Goal: Task Accomplishment & Management: Use online tool/utility

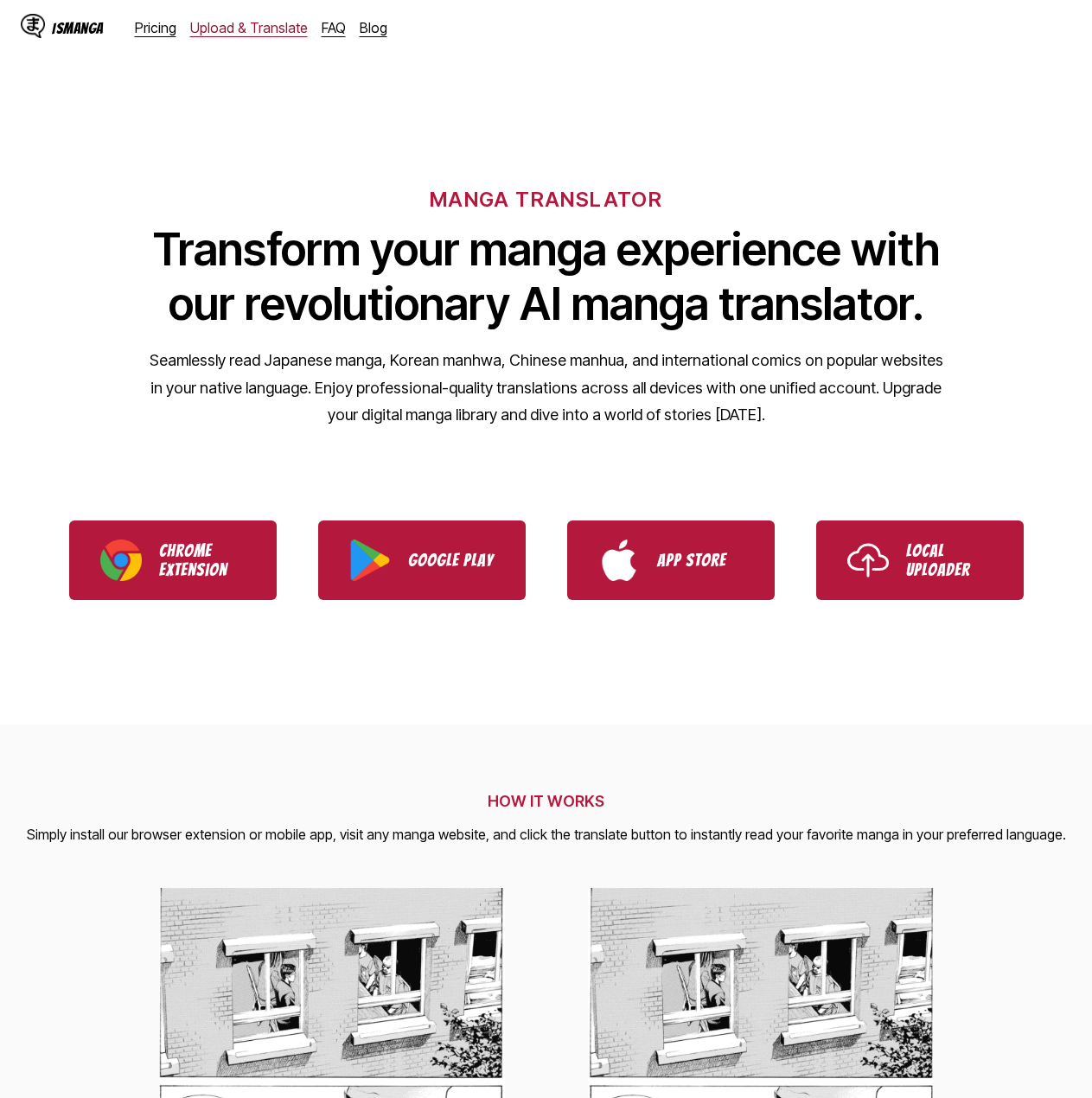
drag, startPoint x: 0, startPoint y: 0, endPoint x: 239, endPoint y: 29, distance: 240.8
click at [240, 31] on link "Upload & Translate" at bounding box center [249, 28] width 118 height 17
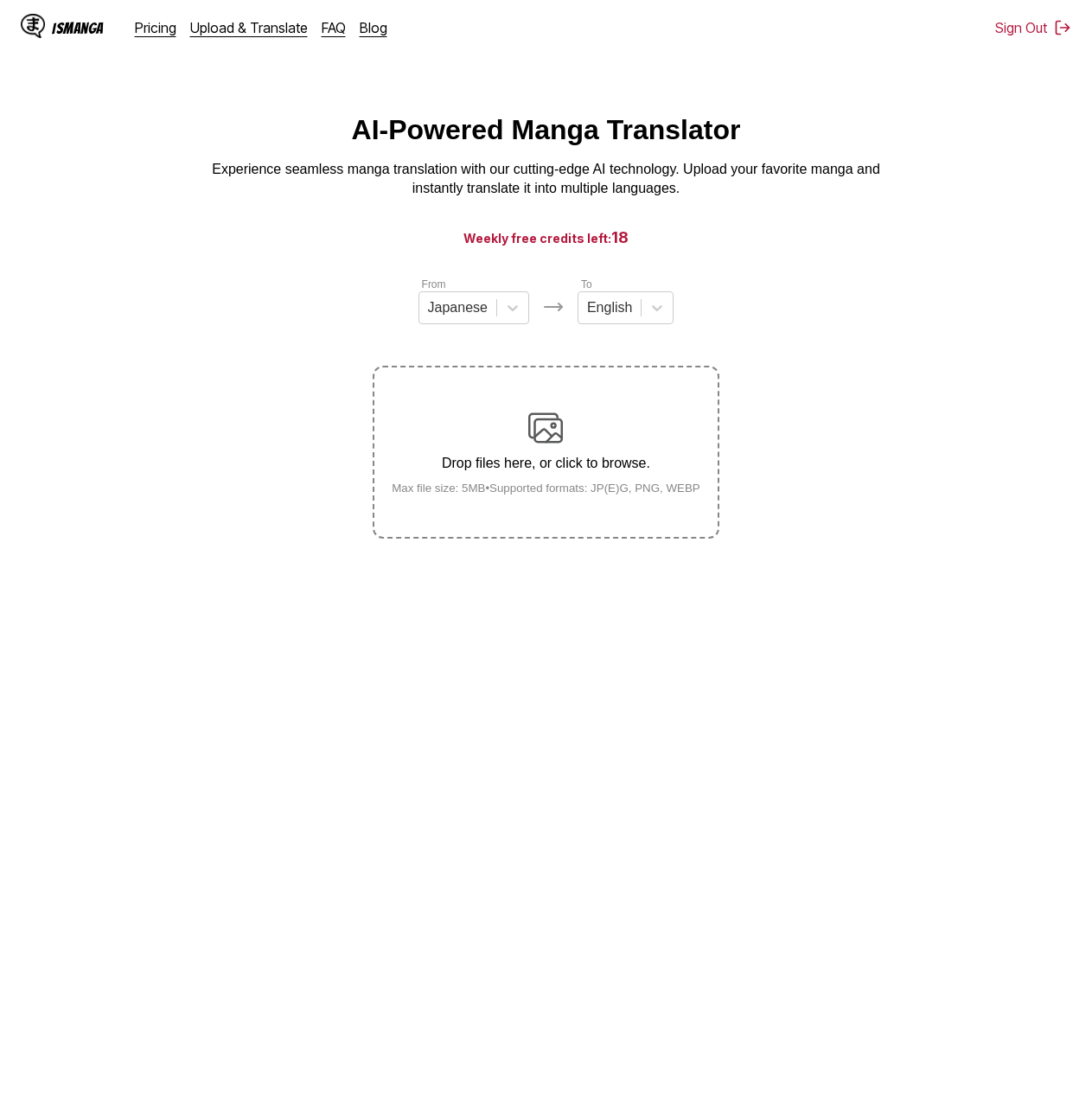
click at [526, 444] on div "Drop files here, or click to browse. Max file size: 5MB • Supported formats: JP…" at bounding box center [545, 453] width 336 height 84
click at [0, 0] on input "Drop files here, or click to browse. Max file size: 5MB • Supported formats: JP…" at bounding box center [0, 0] width 0 height 0
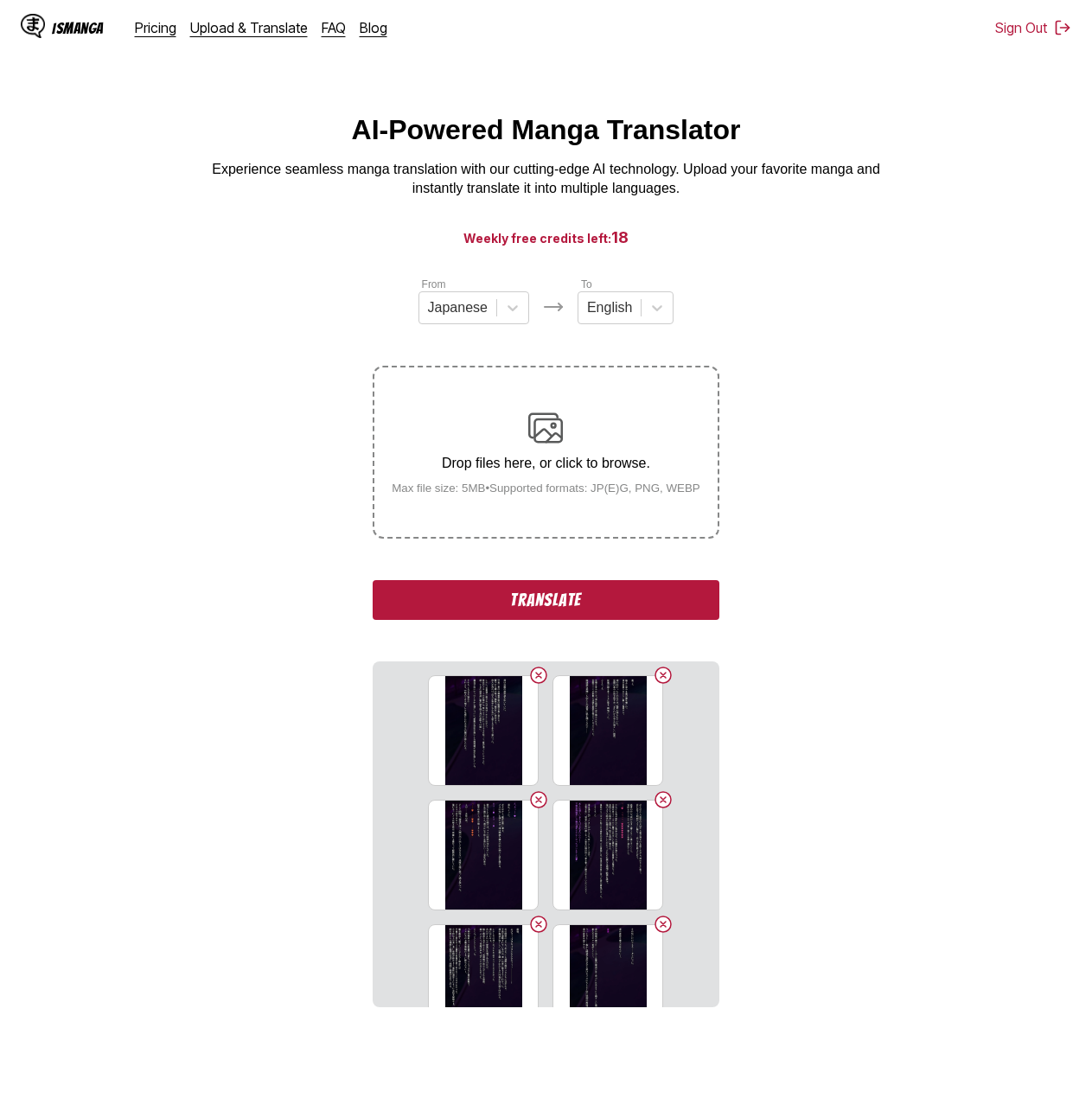
drag, startPoint x: 173, startPoint y: 574, endPoint x: 147, endPoint y: 419, distance: 157.2
click at [147, 419] on section "From Japanese To English Drop files here, or click to browse. Max file size: 5M…" at bounding box center [546, 641] width 1064 height 731
click at [560, 605] on button "Translate" at bounding box center [545, 600] width 345 height 40
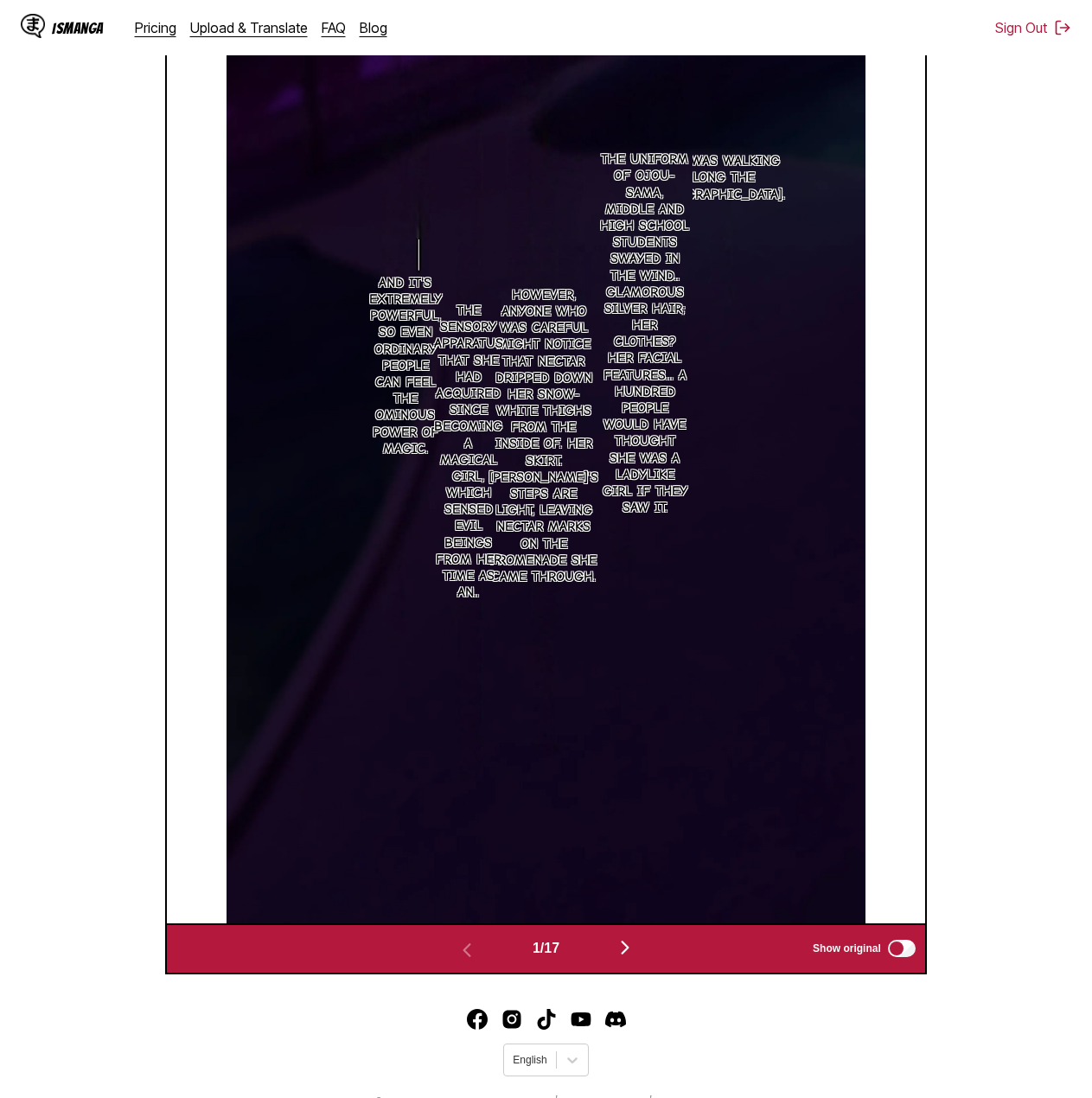
scroll to position [596, 0]
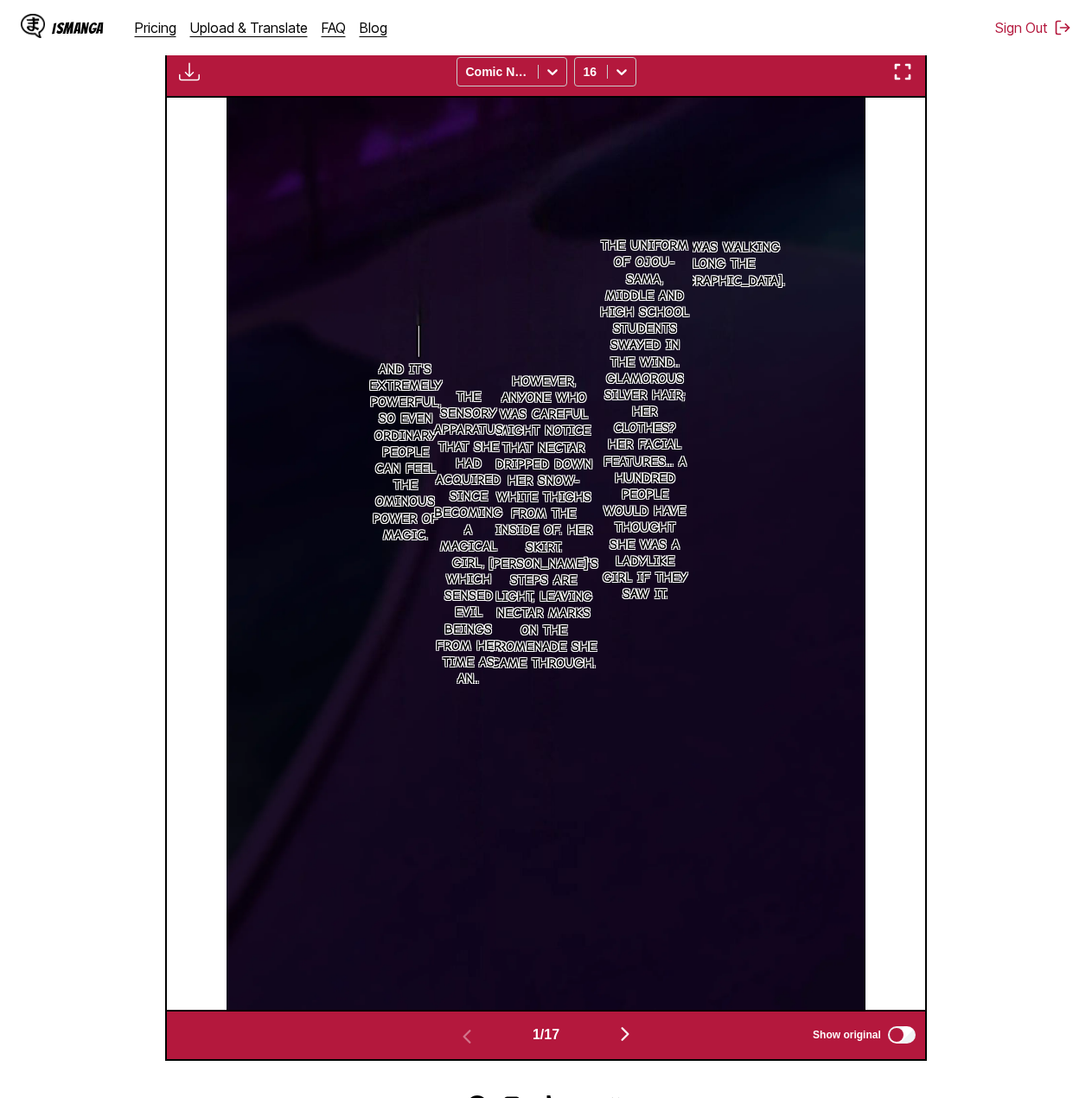
click at [1088, 581] on main "AI-Powered Manga Translator Experience seamless manga translation with our cutt…" at bounding box center [546, 290] width 1092 height 1542
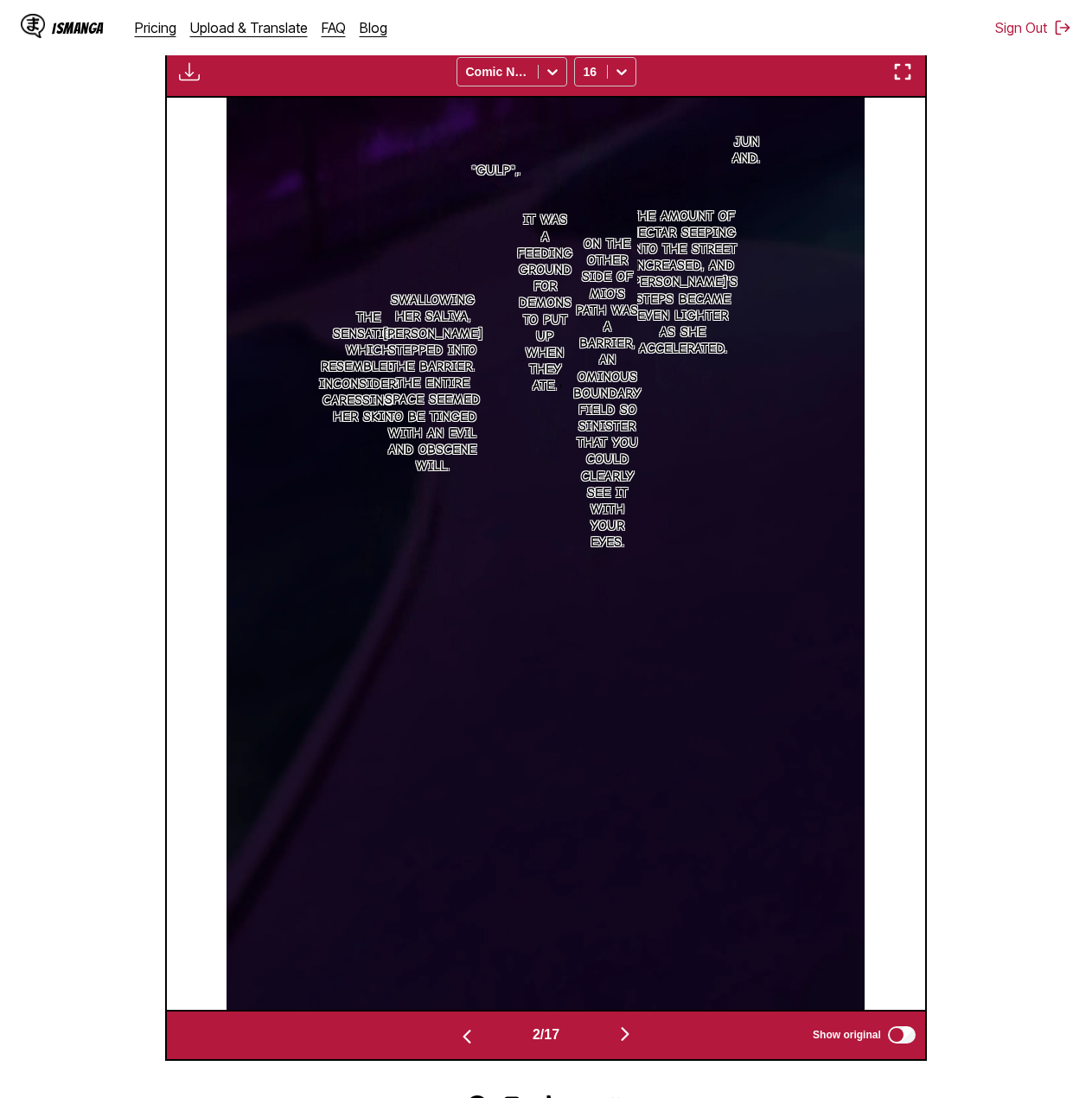
click at [1052, 361] on section "From Japanese To English Drop files here, or click to browse. Max file size: 5M…" at bounding box center [546, 370] width 1064 height 1381
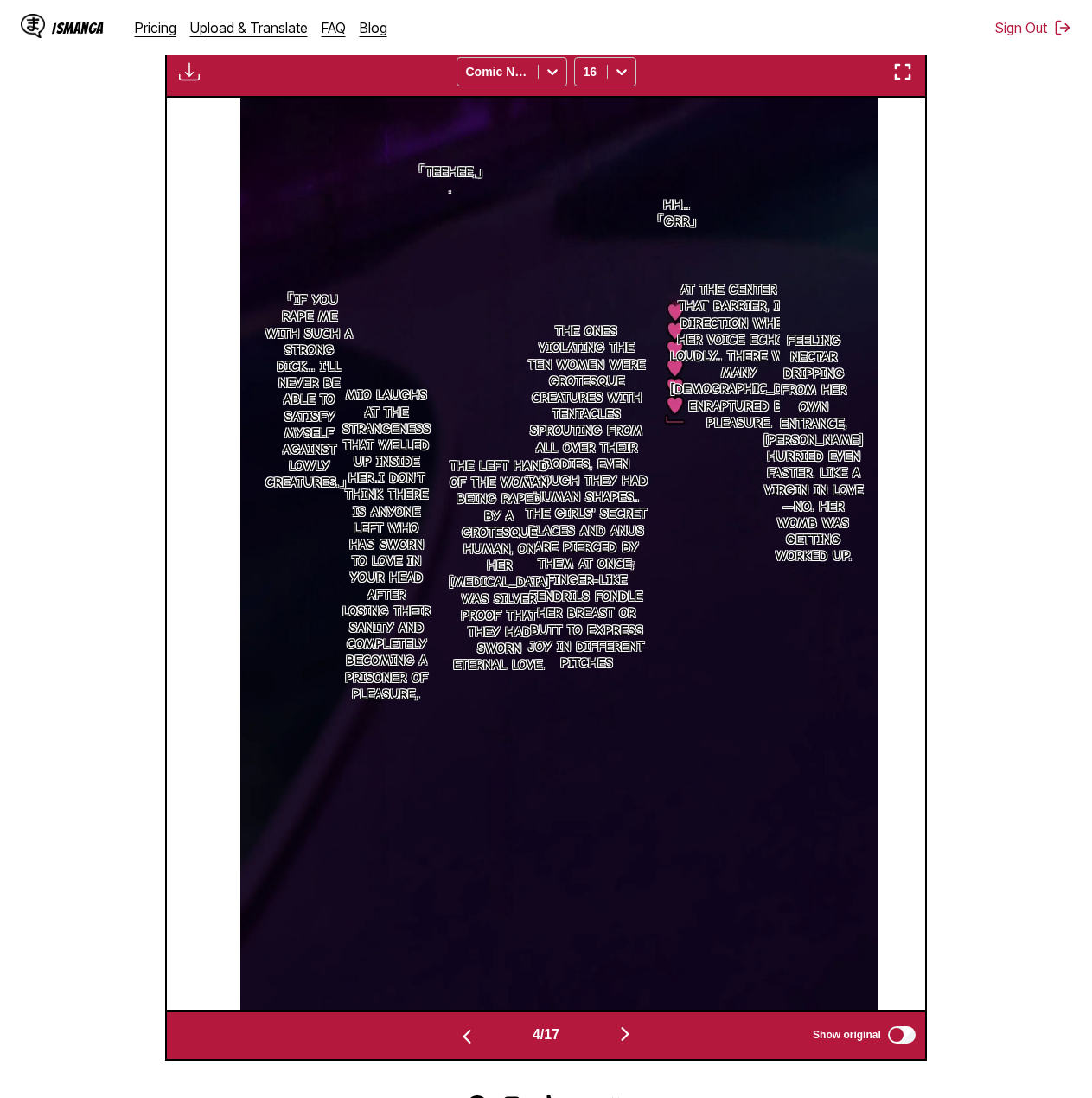
scroll to position [0, 2273]
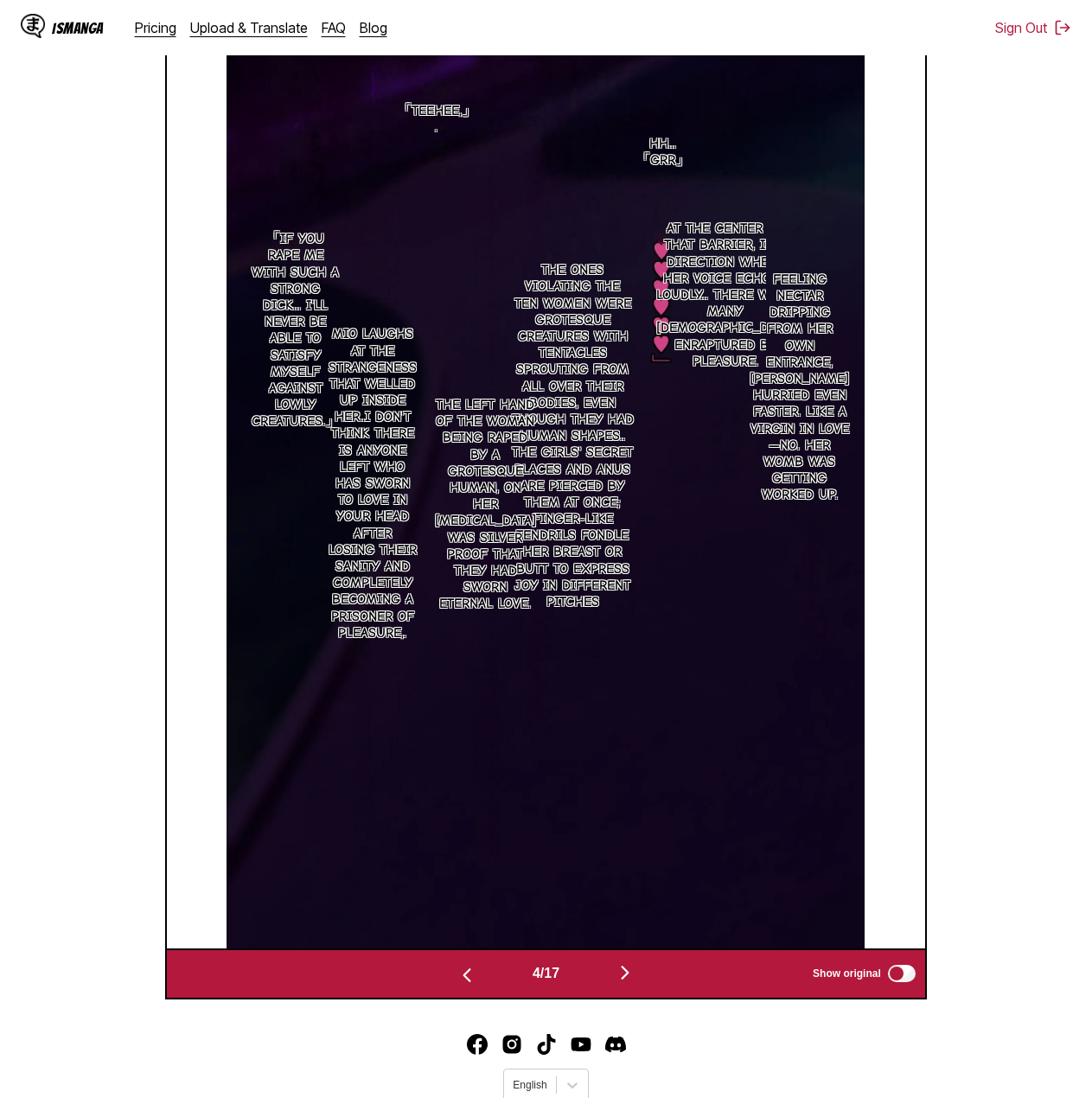
click at [1011, 439] on section "From Japanese To English Drop files here, or click to browse. Max file size: 5M…" at bounding box center [546, 339] width 1064 height 1319
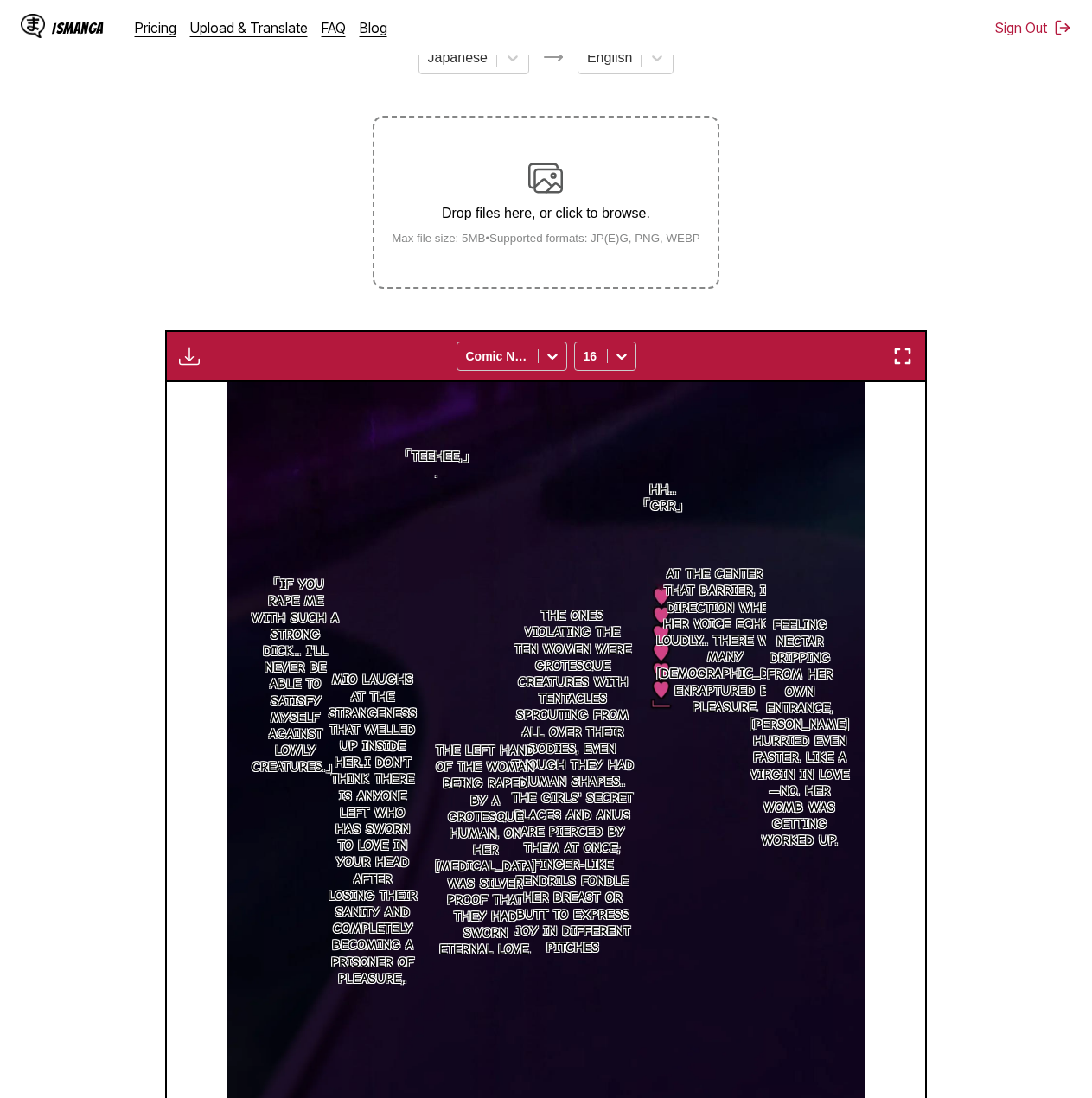
scroll to position [509, 0]
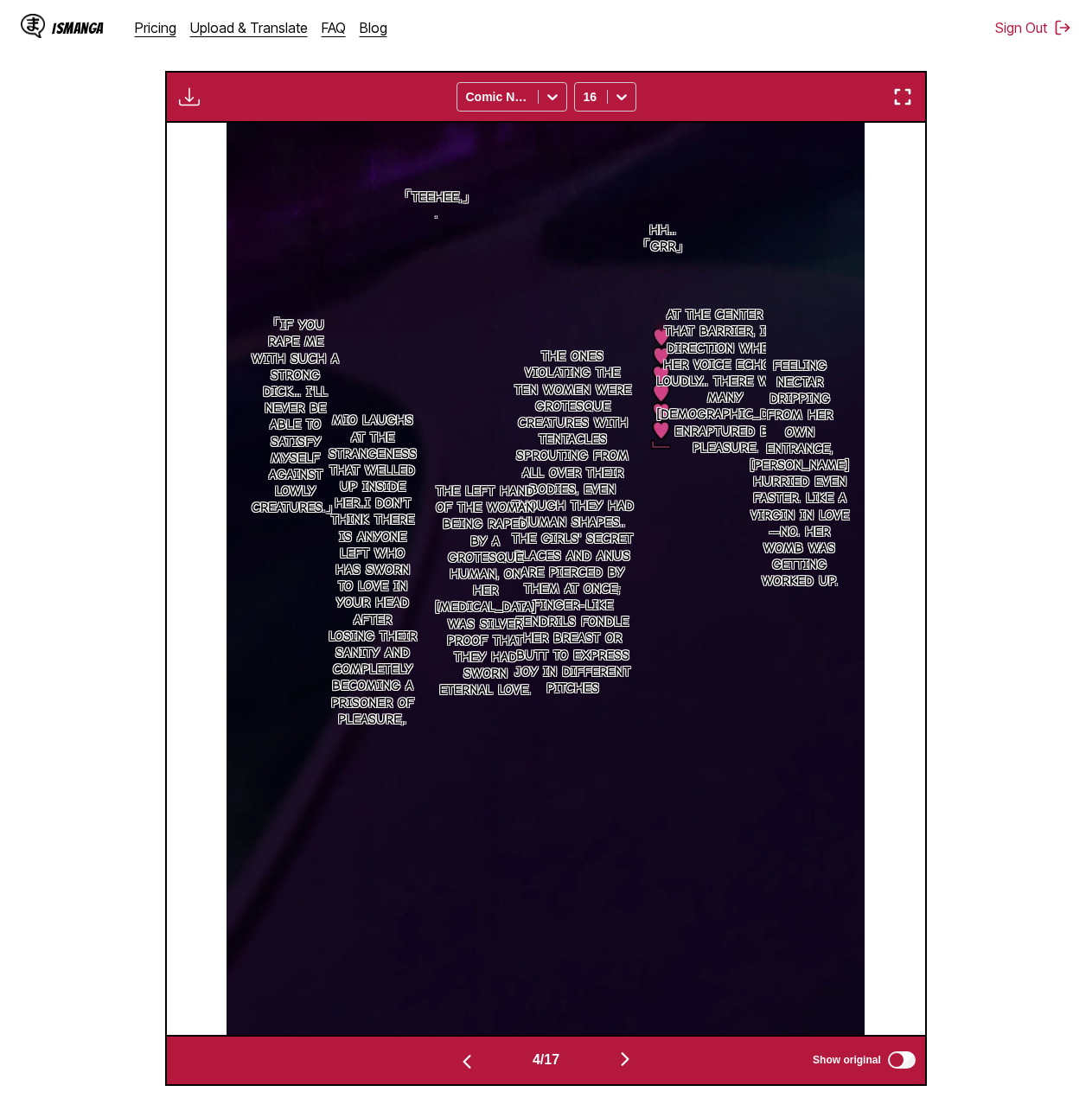
click at [1027, 436] on section "From Japanese To English Drop files here, or click to browse. Max file size: 5M…" at bounding box center [546, 426] width 1064 height 1319
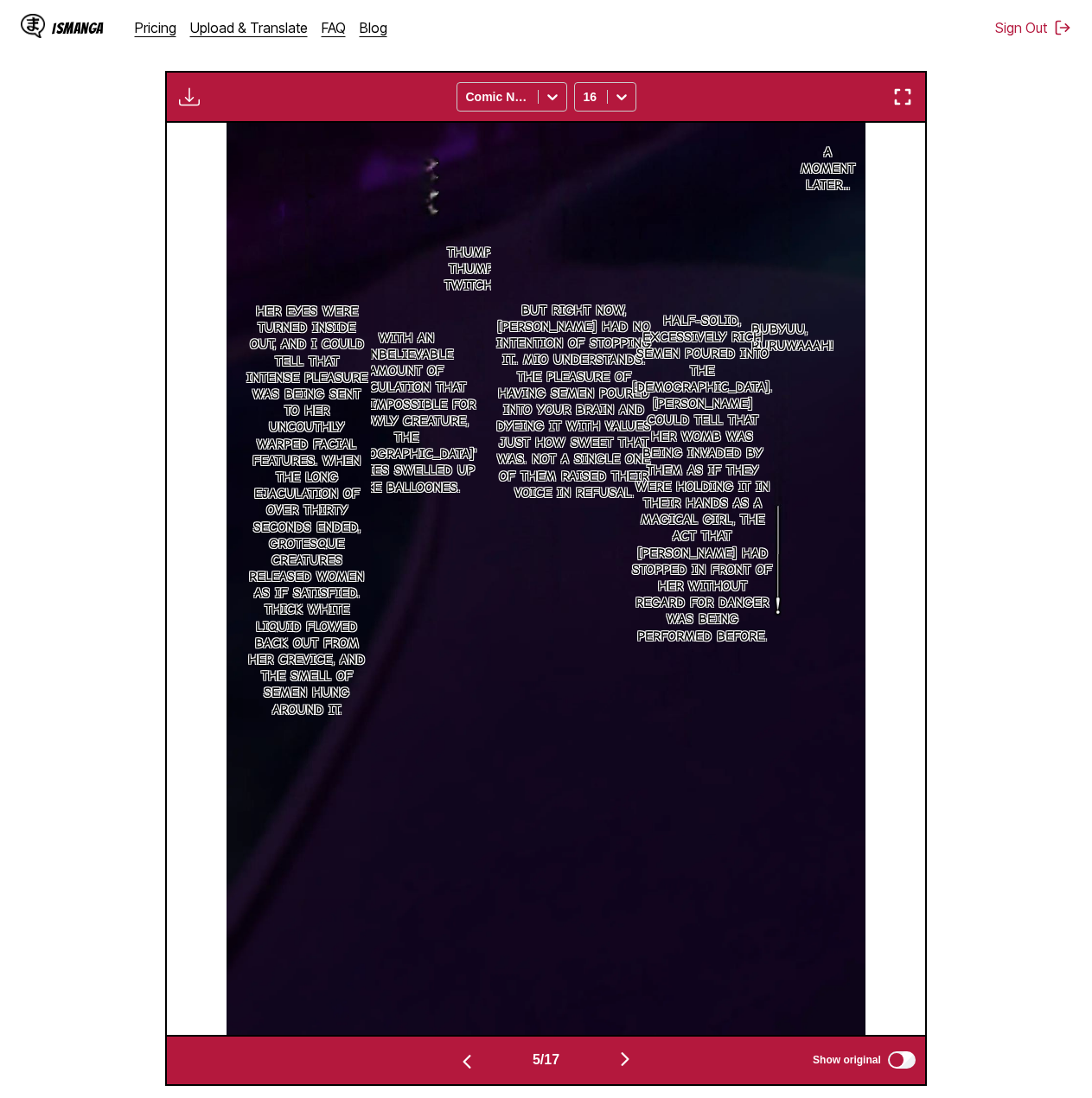
click at [978, 304] on section "From Japanese To English Drop files here, or click to browse. Max file size: 5M…" at bounding box center [546, 426] width 1064 height 1319
click at [982, 481] on section "From Japanese To English Drop files here, or click to browse. Max file size: 5M…" at bounding box center [546, 426] width 1064 height 1319
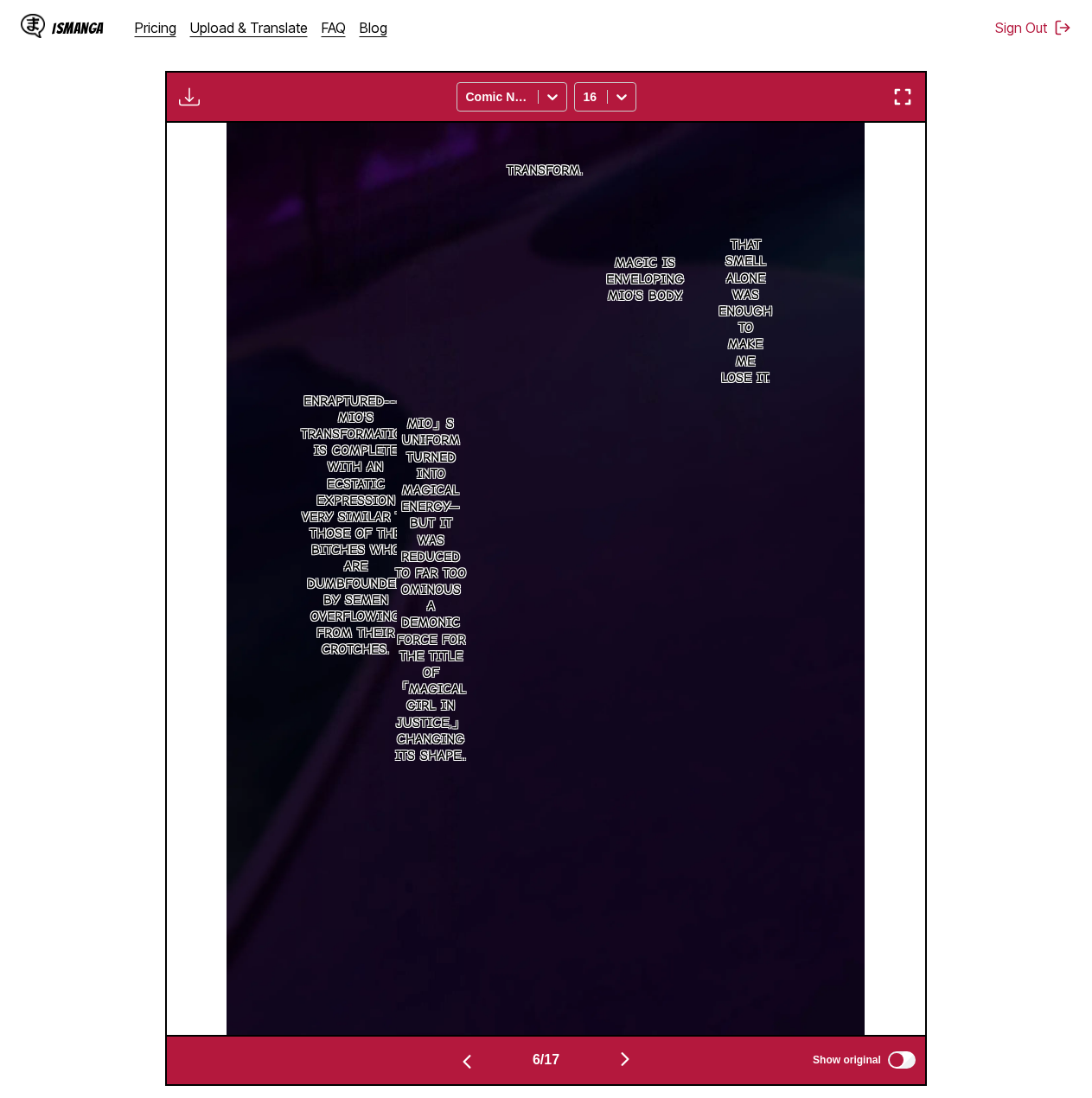
click at [1014, 303] on section "From Japanese To English Drop files here, or click to browse. Max file size: 5M…" at bounding box center [546, 426] width 1064 height 1319
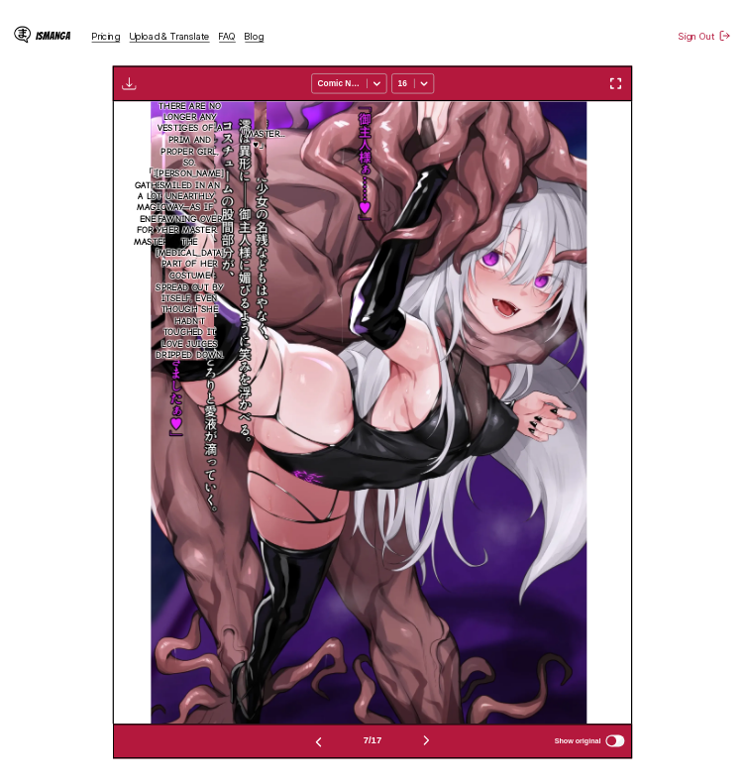
scroll to position [0, 3081]
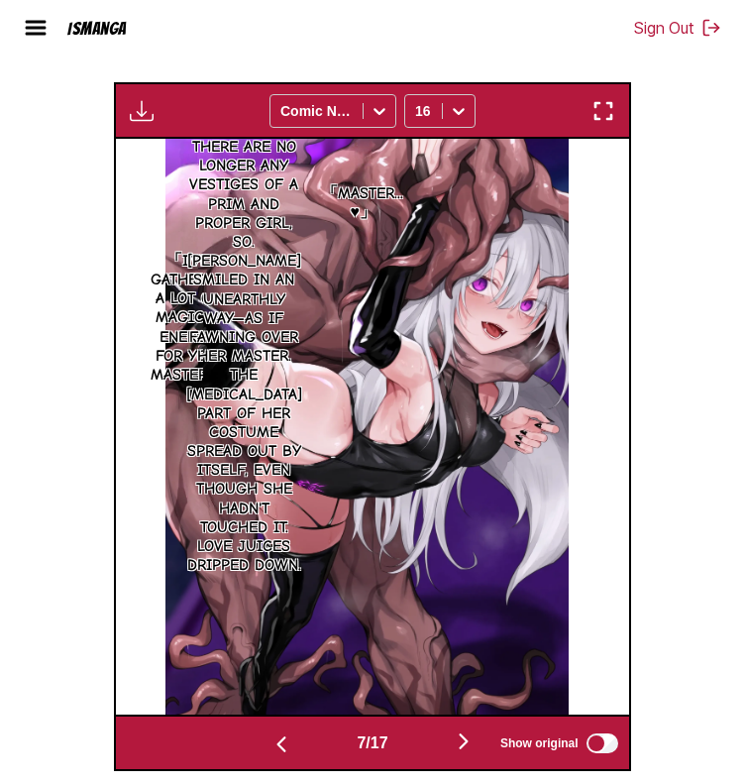
click at [560, 496] on img at bounding box center [366, 427] width 403 height 576
click at [448, 754] on button "button" at bounding box center [463, 742] width 119 height 29
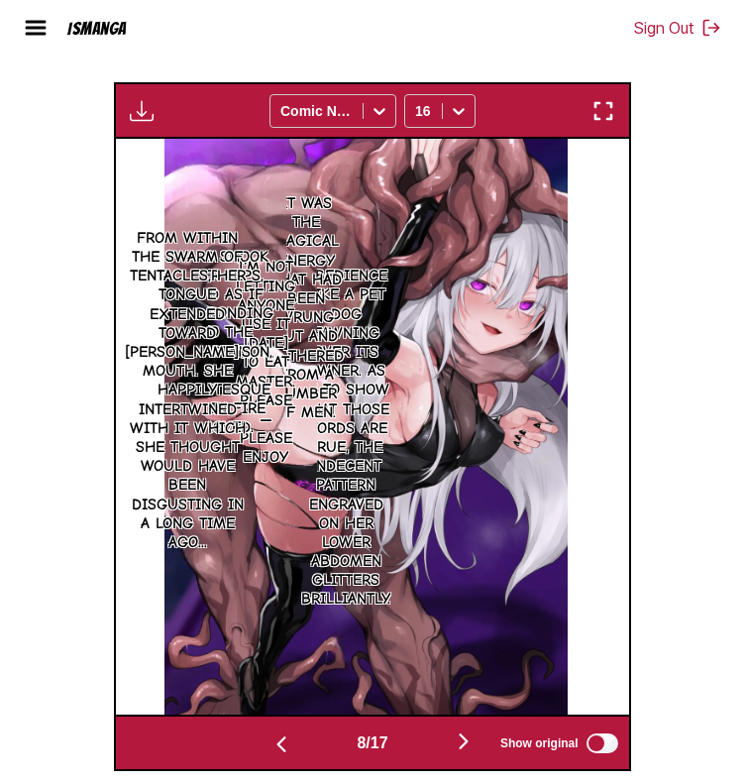
click at [475, 746] on img "button" at bounding box center [464, 741] width 24 height 24
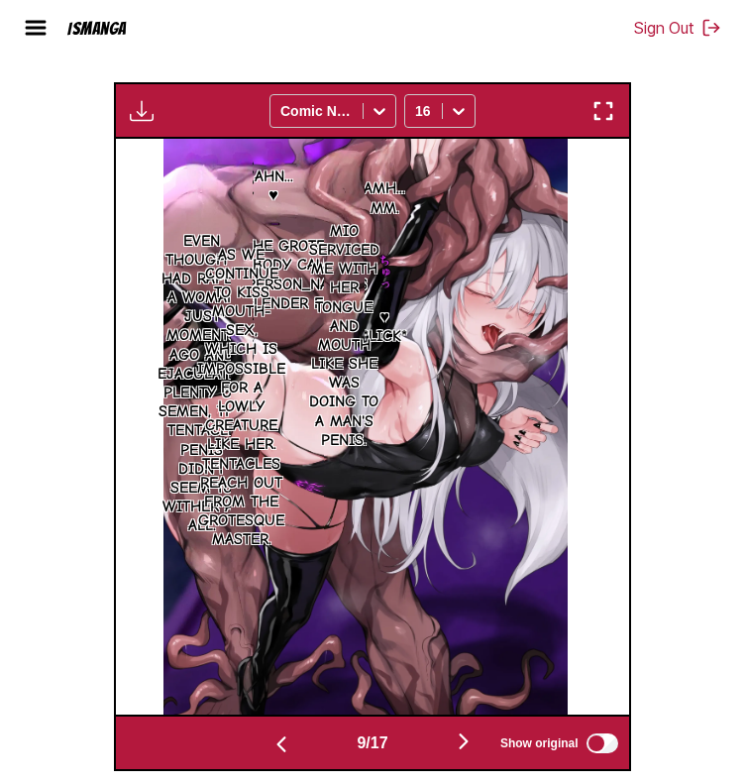
click at [471, 734] on img "button" at bounding box center [464, 741] width 24 height 24
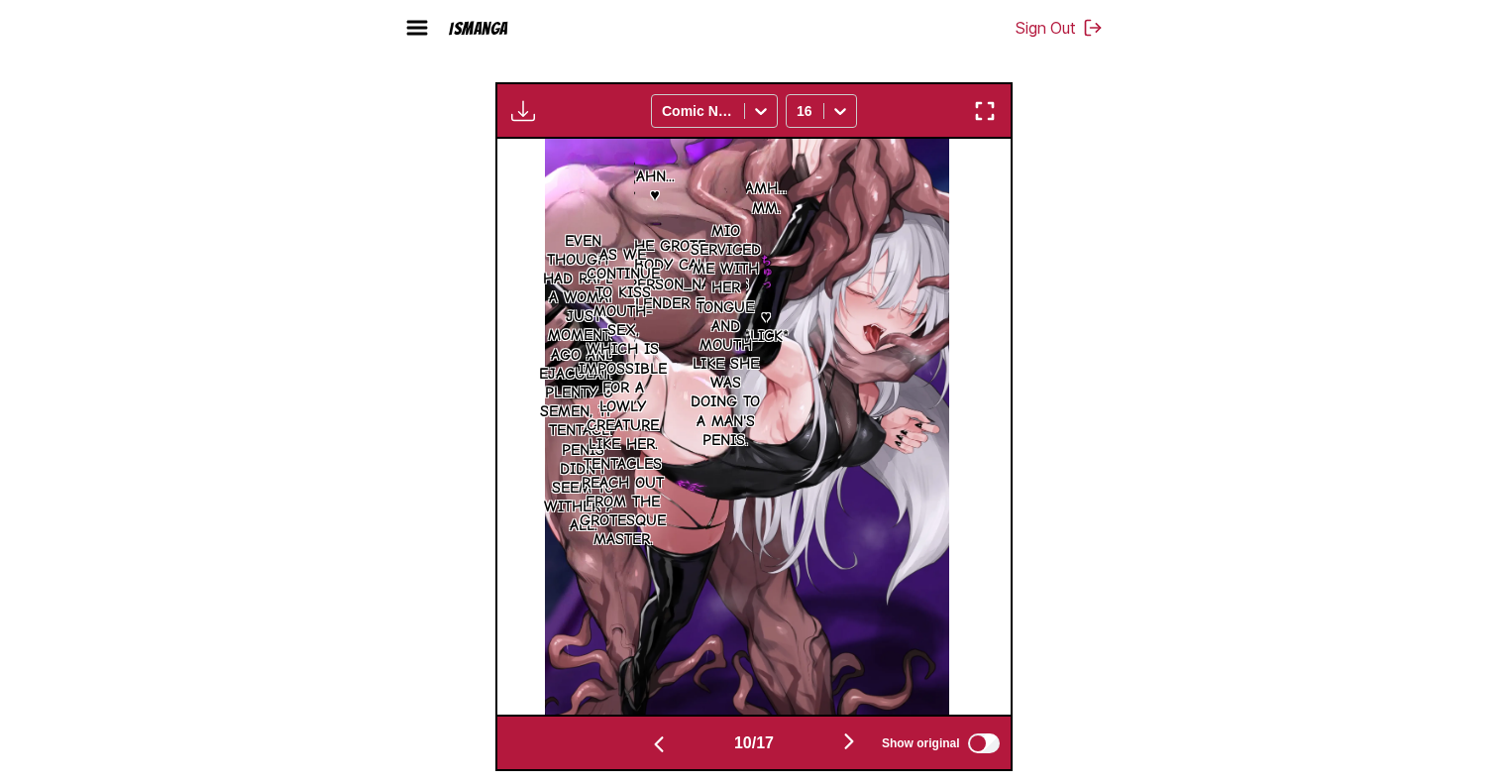
scroll to position [0, 4622]
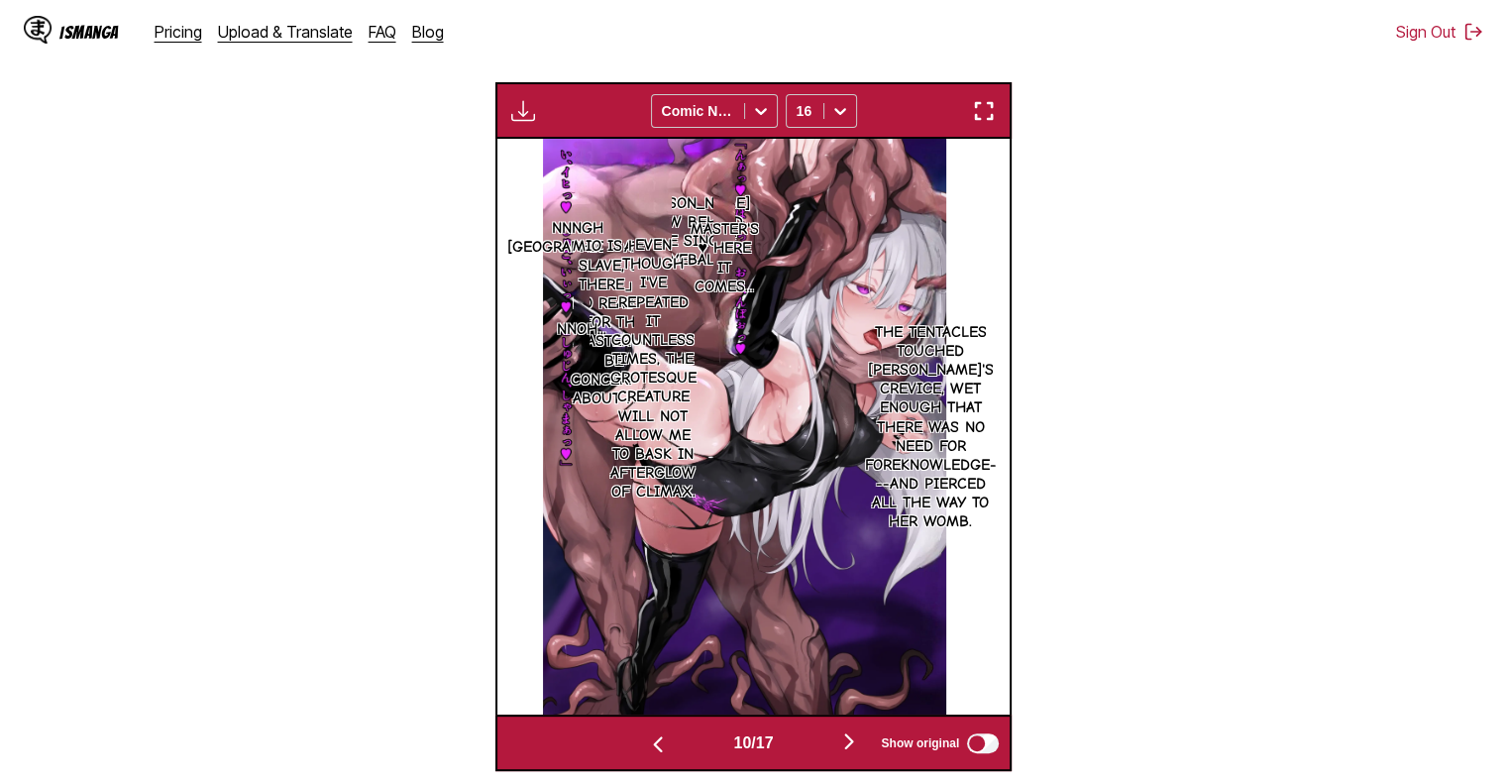
click at [979, 453] on p "The tentacles touched [PERSON_NAME]'s crevice, wet enough that there was no nee…" at bounding box center [931, 427] width 140 height 217
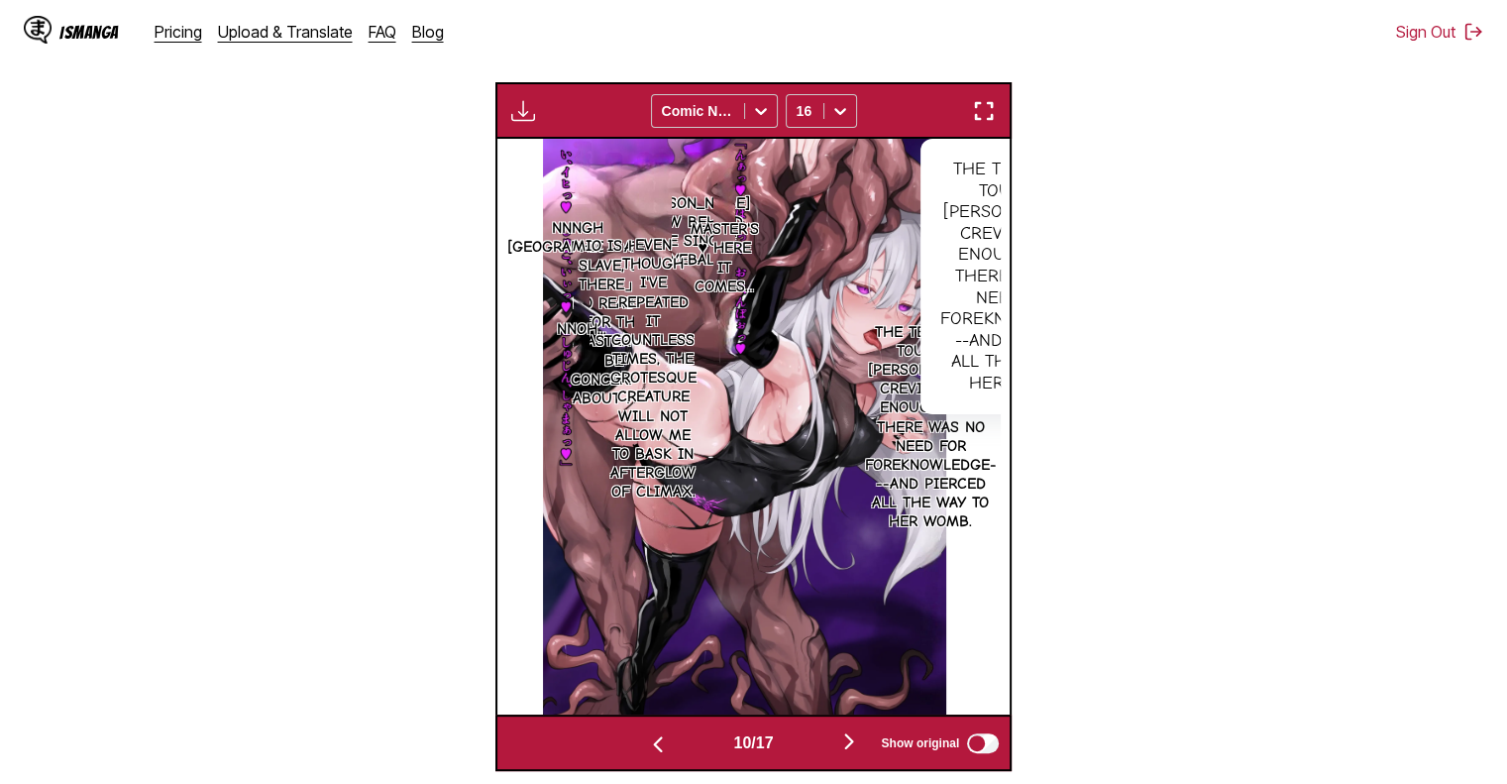
click at [849, 750] on img "button" at bounding box center [849, 741] width 24 height 24
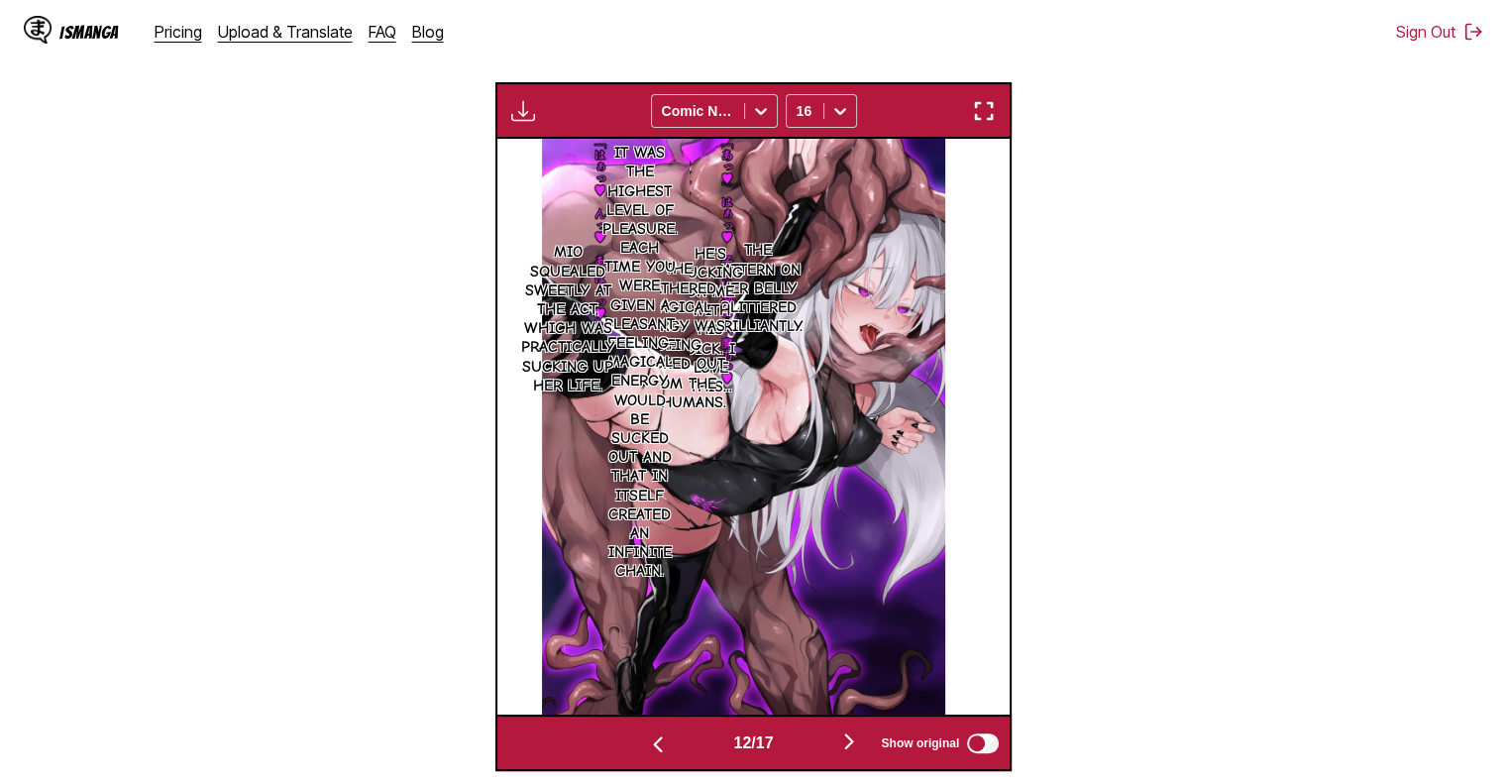
click at [830, 740] on button "button" at bounding box center [849, 742] width 119 height 29
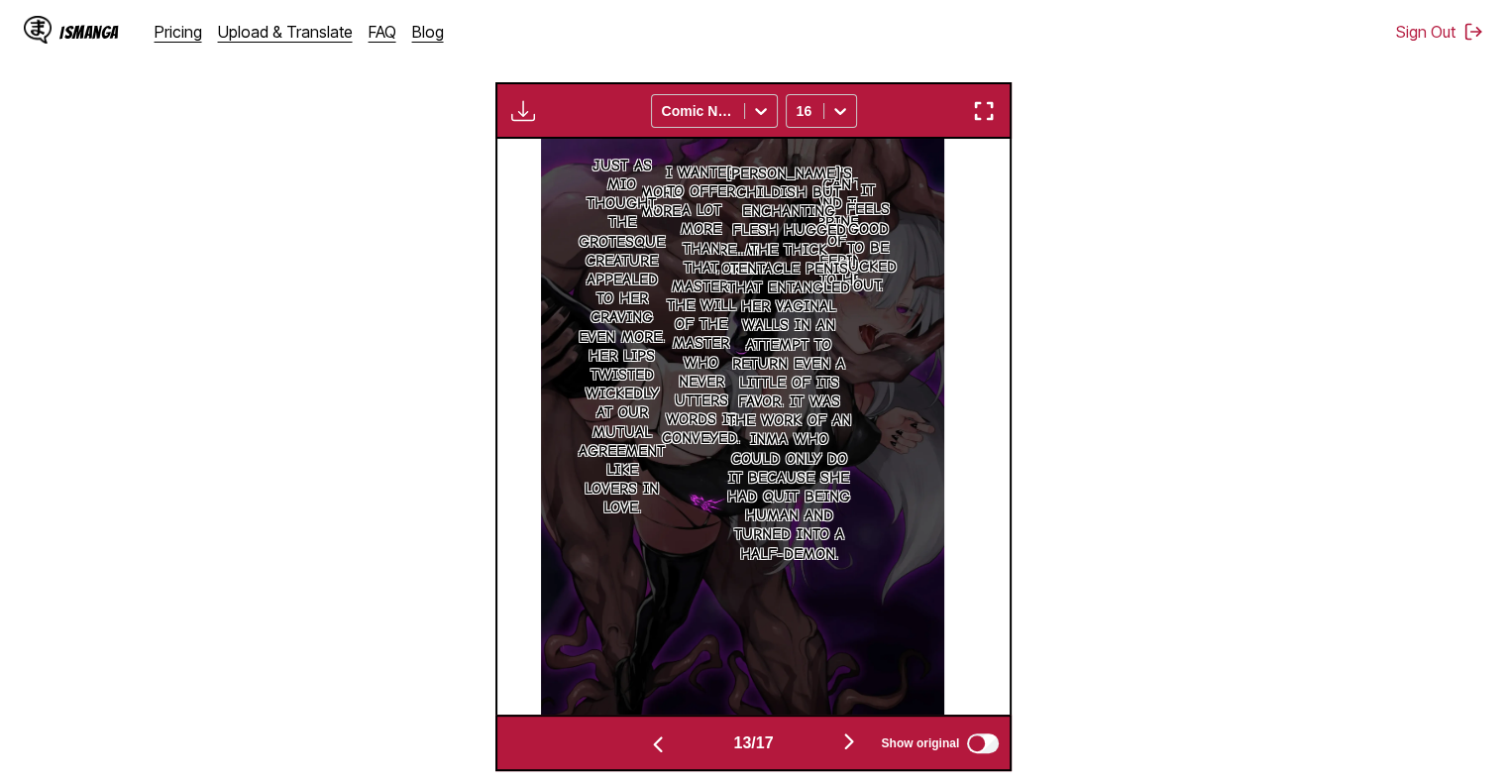
click at [859, 742] on img "button" at bounding box center [849, 741] width 24 height 24
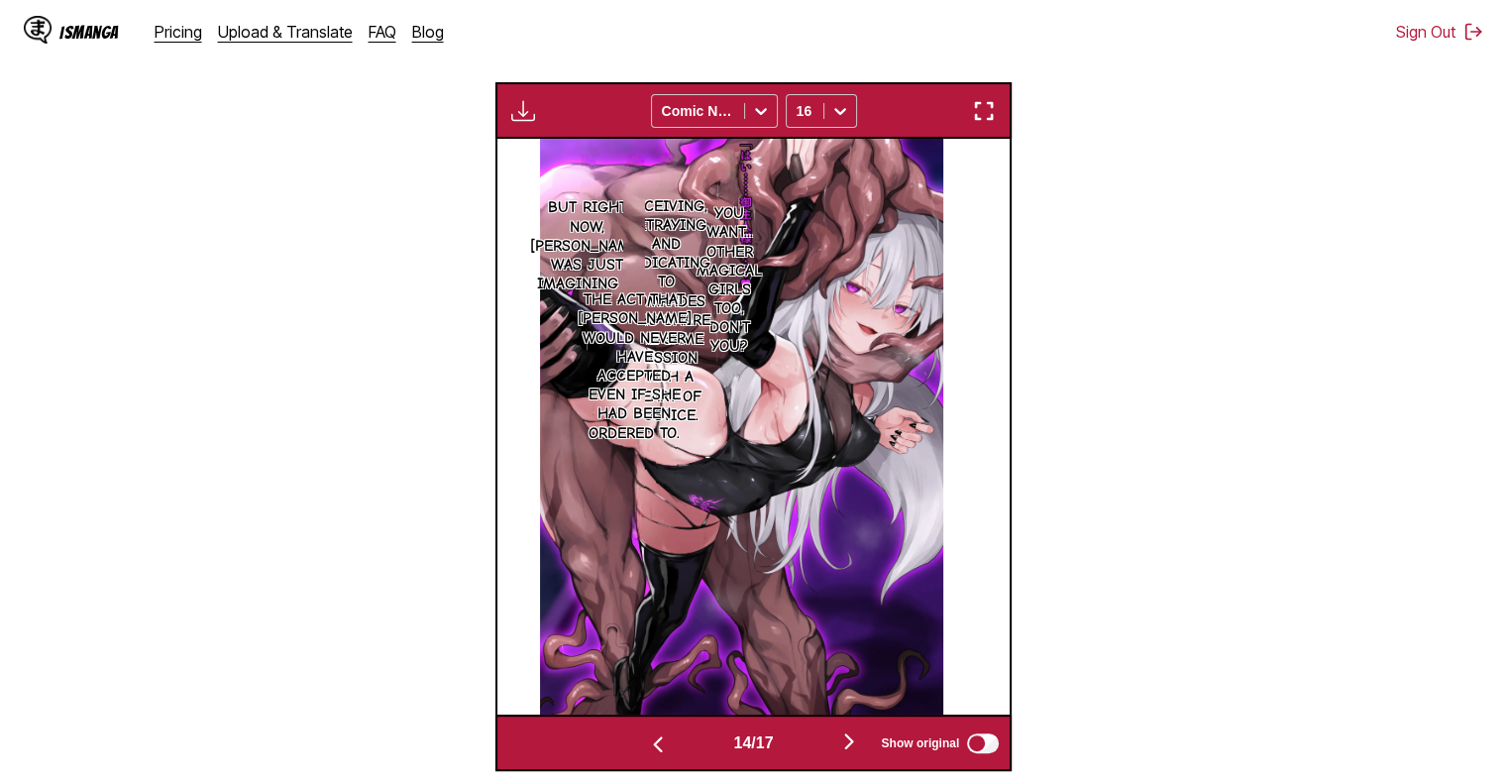
click at [845, 753] on img "button" at bounding box center [849, 741] width 24 height 24
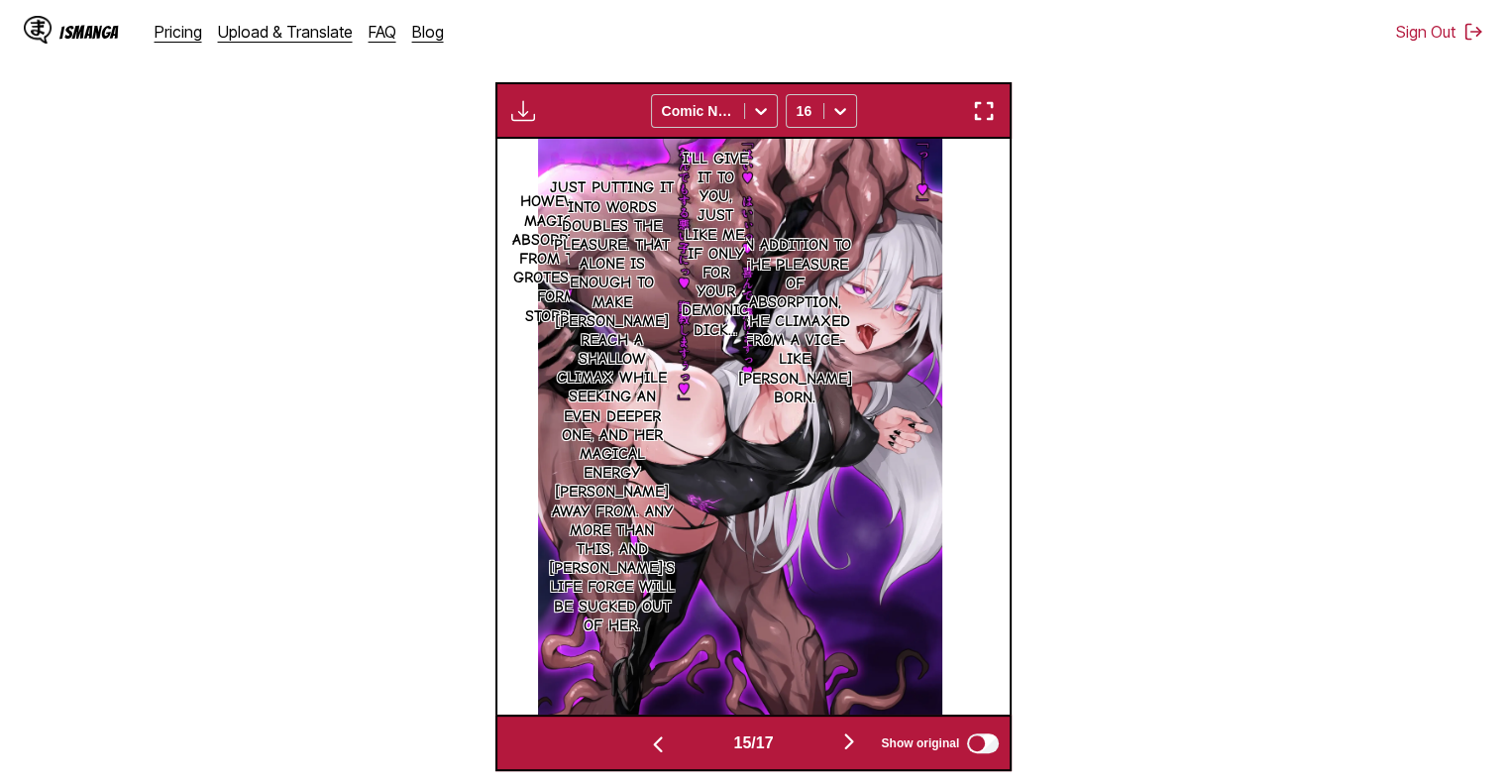
click at [831, 752] on button "button" at bounding box center [849, 742] width 119 height 29
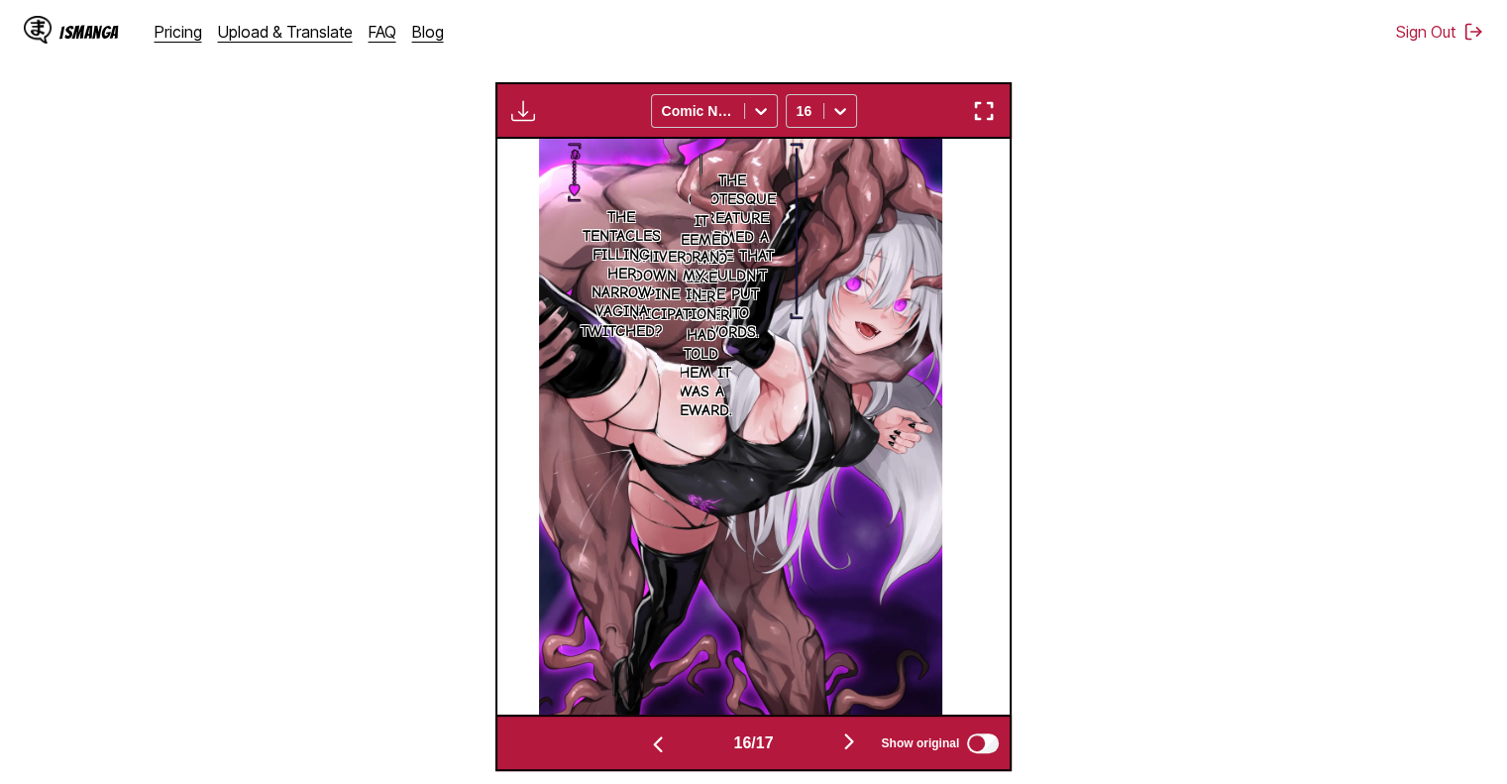
click at [836, 745] on button "button" at bounding box center [849, 742] width 119 height 29
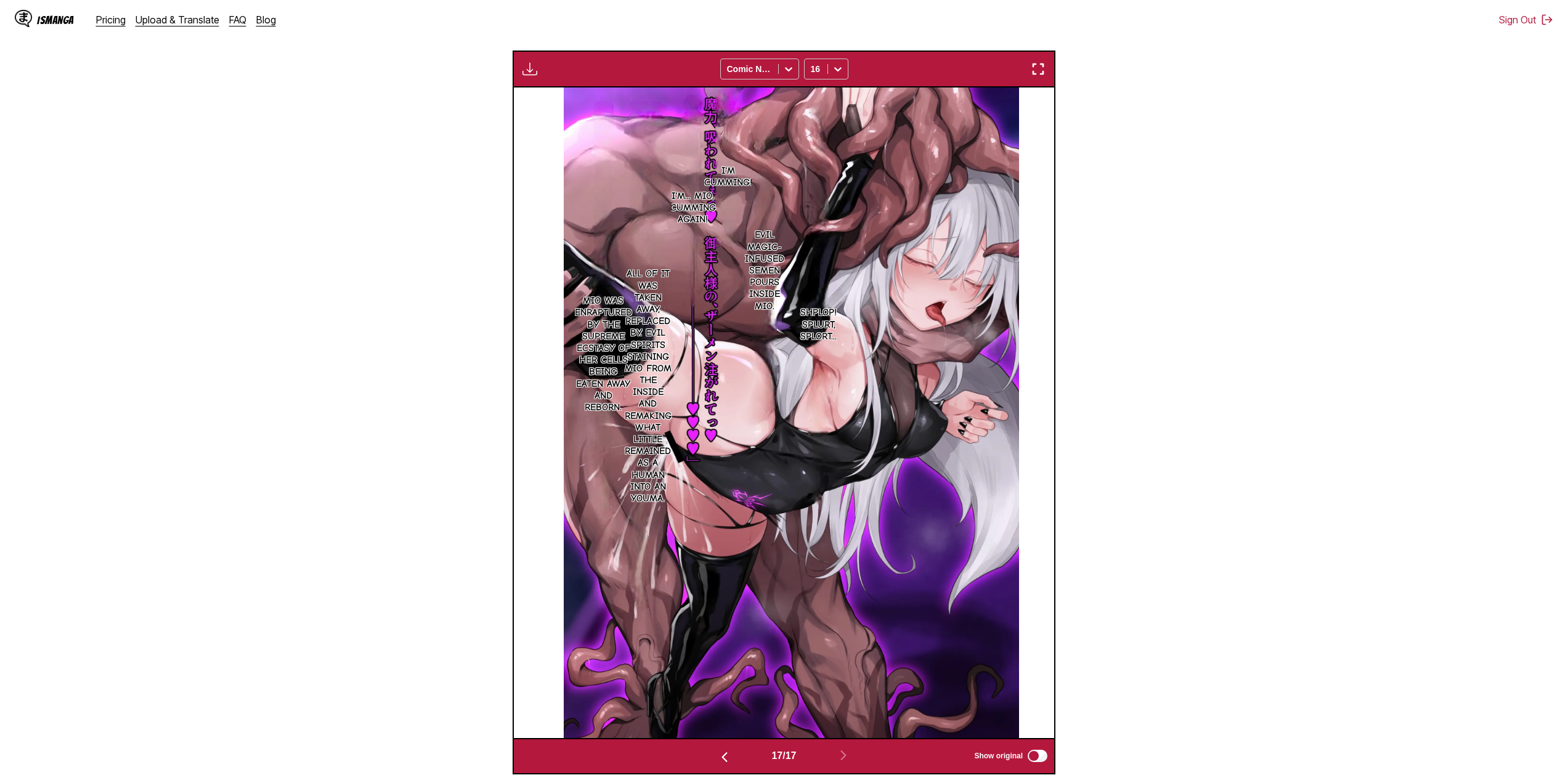
scroll to position [0, 8648]
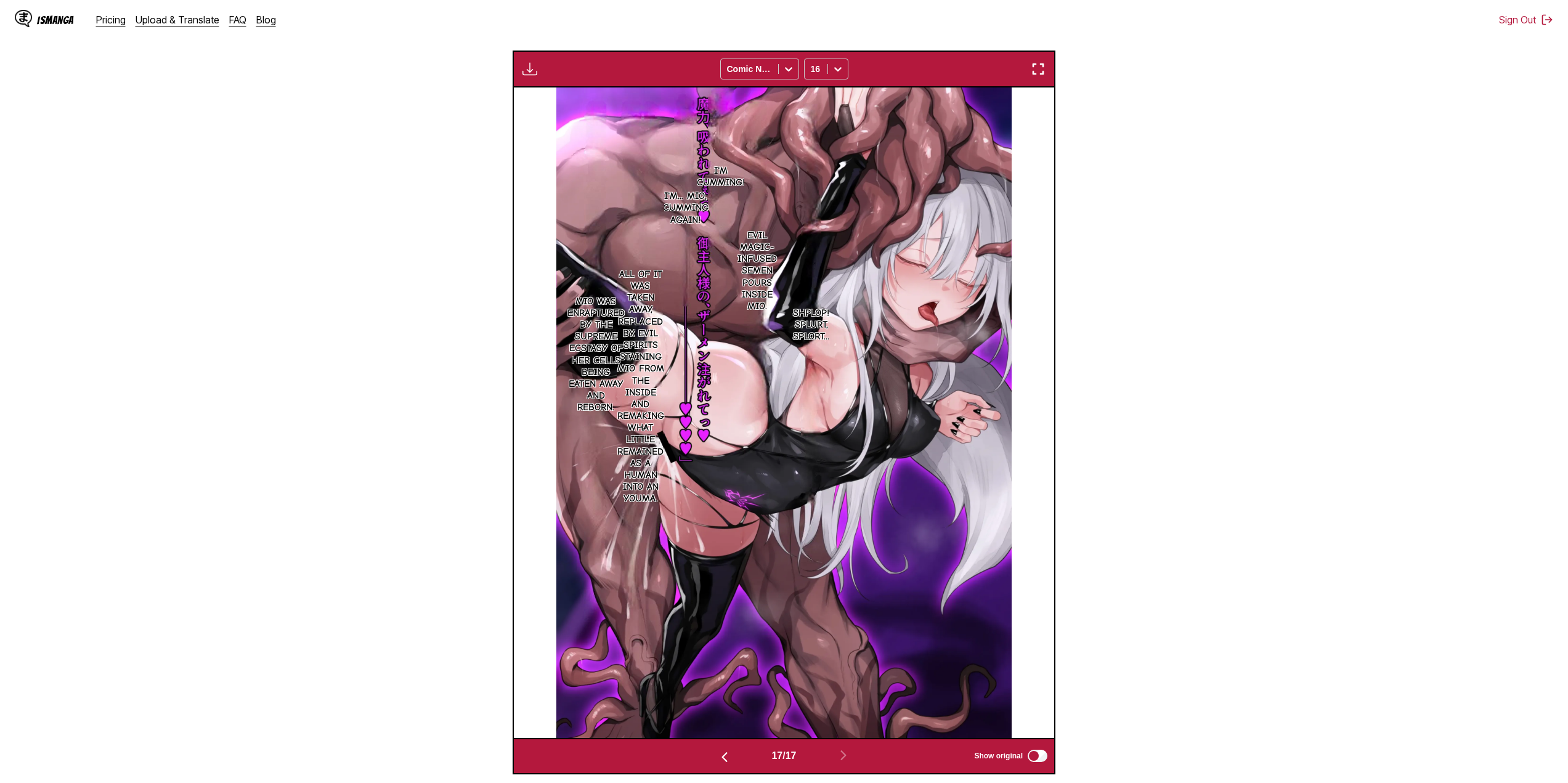
drag, startPoint x: 1262, startPoint y: 191, endPoint x: 1283, endPoint y: 195, distance: 21.4
click at [778, 191] on section "From Japanese To English Drop files here, or click to browse. Max file size: 5M…" at bounding box center [784, 303] width 1548 height 940
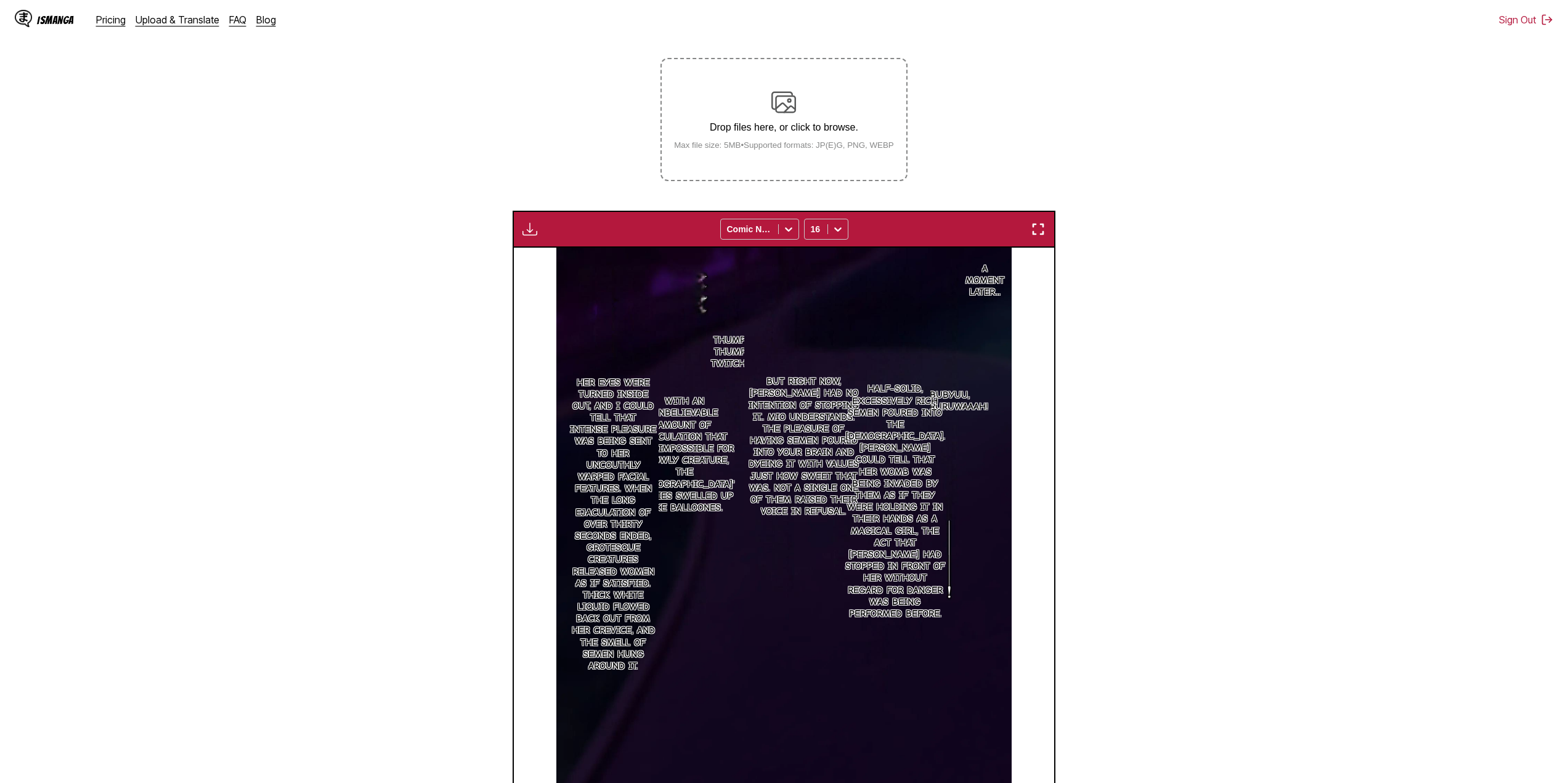
scroll to position [141, 0]
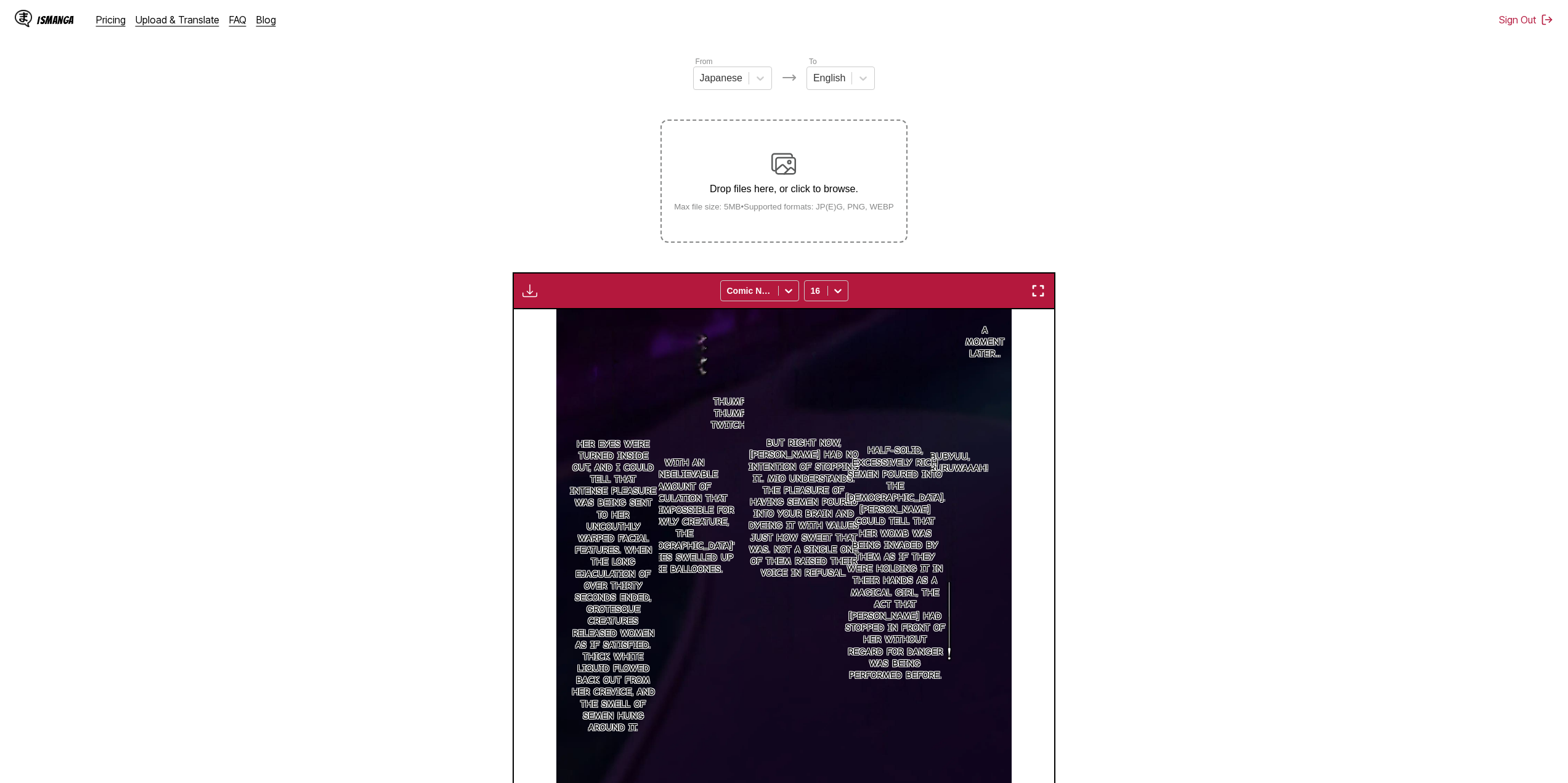
click at [533, 285] on img "button" at bounding box center [530, 291] width 15 height 15
click at [573, 329] on button "Download All" at bounding box center [563, 332] width 79 height 30
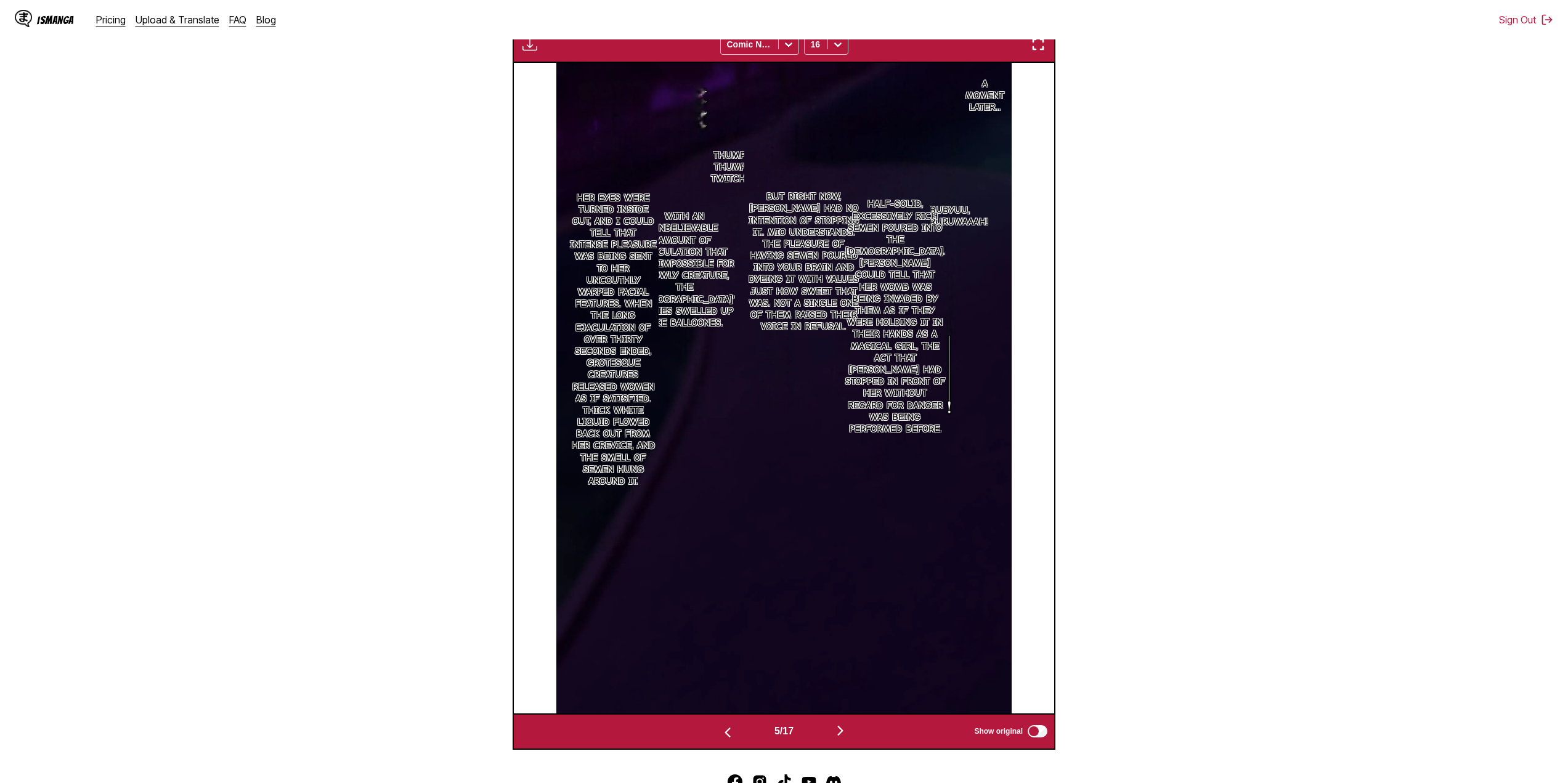
click at [778, 361] on section "From Japanese To English Drop files here, or click to browse. Max file size: 5M…" at bounding box center [784, 279] width 1548 height 940
